Goal: Task Accomplishment & Management: Manage account settings

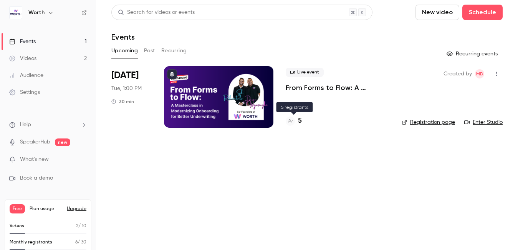
click at [301, 122] on h4 "5" at bounding box center [300, 121] width 4 height 10
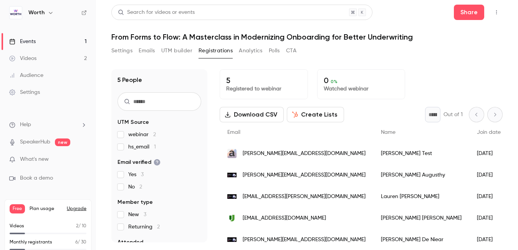
click at [174, 53] on button "UTM builder" at bounding box center [176, 51] width 31 height 12
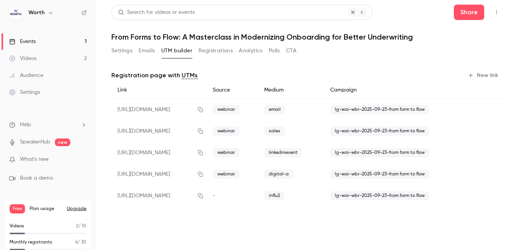
click at [489, 73] on button "New link" at bounding box center [484, 75] width 38 height 12
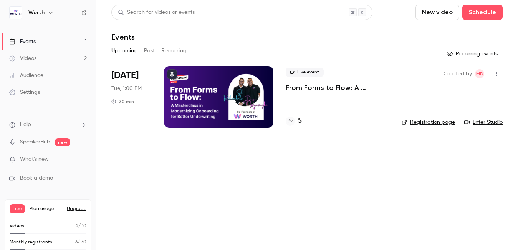
click at [84, 14] on icon at bounding box center [83, 12] width 5 height 5
click at [43, 11] on h6 "Worth" at bounding box center [36, 13] width 16 height 8
click at [52, 13] on icon "button" at bounding box center [51, 13] width 6 height 6
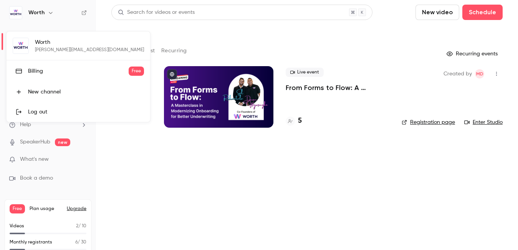
click at [53, 49] on div "Worth marilena@joinworth.com Billing Free New channel Log out" at bounding box center [79, 76] width 144 height 90
click at [25, 46] on div "Worth marilena@joinworth.com Billing Free New channel Log out" at bounding box center [79, 76] width 144 height 90
click at [60, 26] on div at bounding box center [259, 125] width 518 height 250
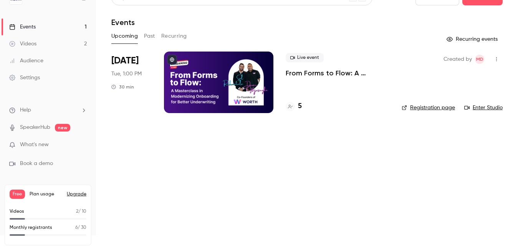
scroll to position [13, 0]
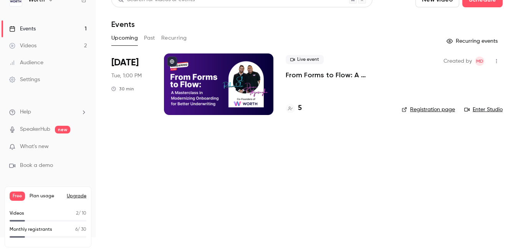
click at [34, 79] on div "Settings" at bounding box center [24, 80] width 31 height 8
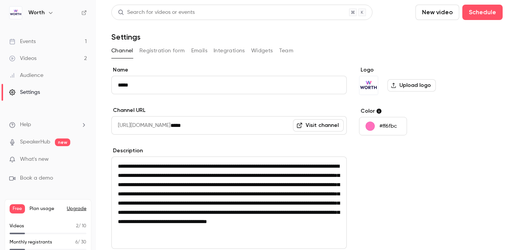
click at [288, 48] on button "Team" at bounding box center [286, 51] width 15 height 12
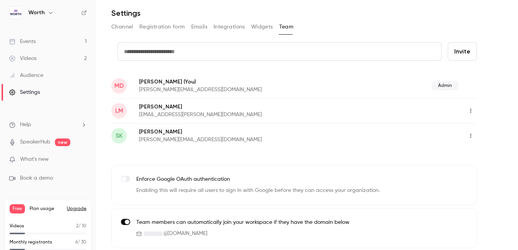
scroll to position [26, 0]
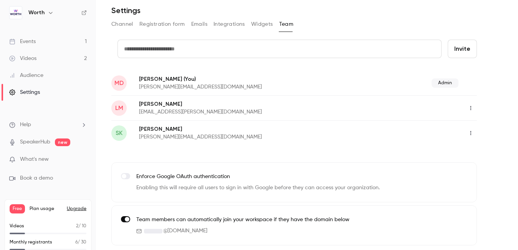
click at [260, 53] on input "text" at bounding box center [279, 49] width 324 height 18
click at [202, 46] on input "text" at bounding box center [279, 49] width 324 height 18
paste input "**********"
type input "**********"
click at [470, 50] on button "Invite" at bounding box center [462, 49] width 29 height 18
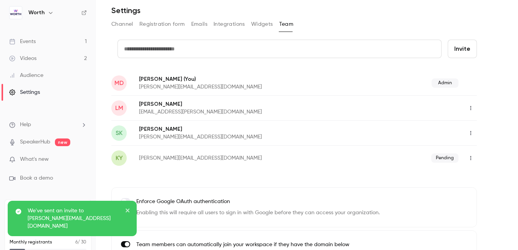
click at [472, 159] on icon "button" at bounding box center [471, 157] width 6 height 5
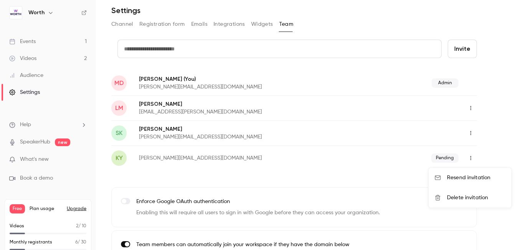
click at [389, 183] on div at bounding box center [259, 125] width 518 height 250
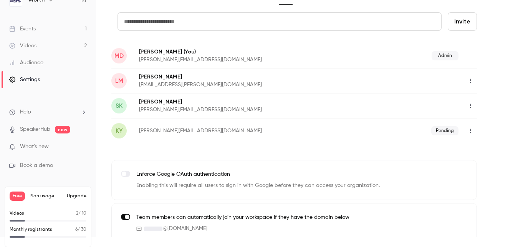
scroll to position [23, 0]
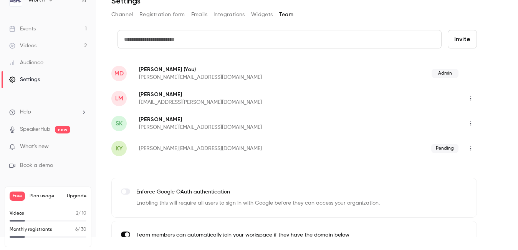
click at [55, 143] on p "What's new" at bounding box center [41, 146] width 65 height 8
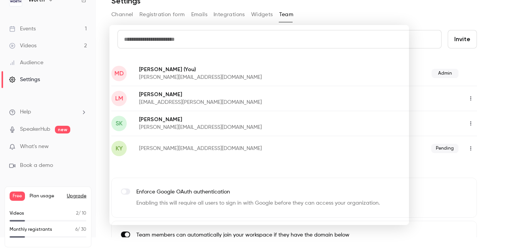
click at [335, 8] on div at bounding box center [259, 125] width 518 height 250
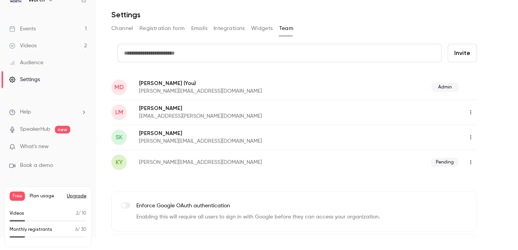
scroll to position [0, 0]
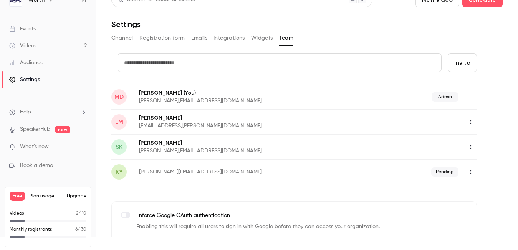
click at [473, 173] on icon "button" at bounding box center [471, 171] width 6 height 5
click at [470, 121] on div at bounding box center [259, 125] width 518 height 250
click at [471, 121] on icon "button" at bounding box center [471, 121] width 6 height 5
click at [489, 108] on div at bounding box center [259, 125] width 518 height 250
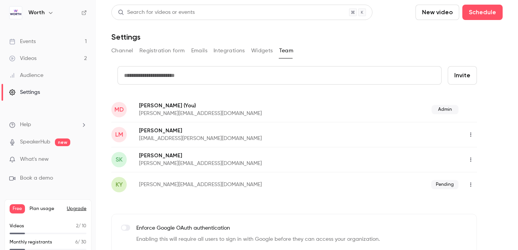
scroll to position [3, 0]
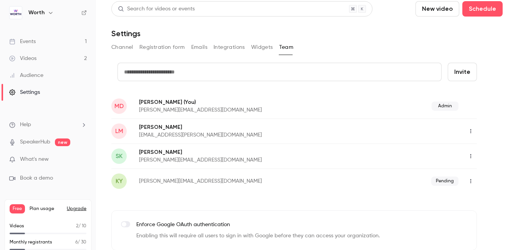
click at [265, 45] on button "Widgets" at bounding box center [262, 47] width 22 height 12
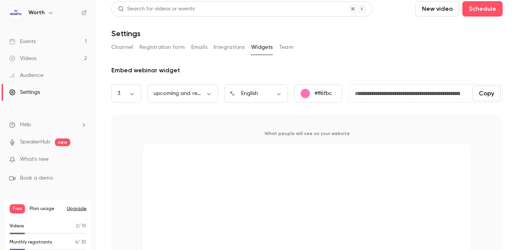
click at [279, 47] on button "Team" at bounding box center [286, 47] width 15 height 12
